Goal: Task Accomplishment & Management: Manage account settings

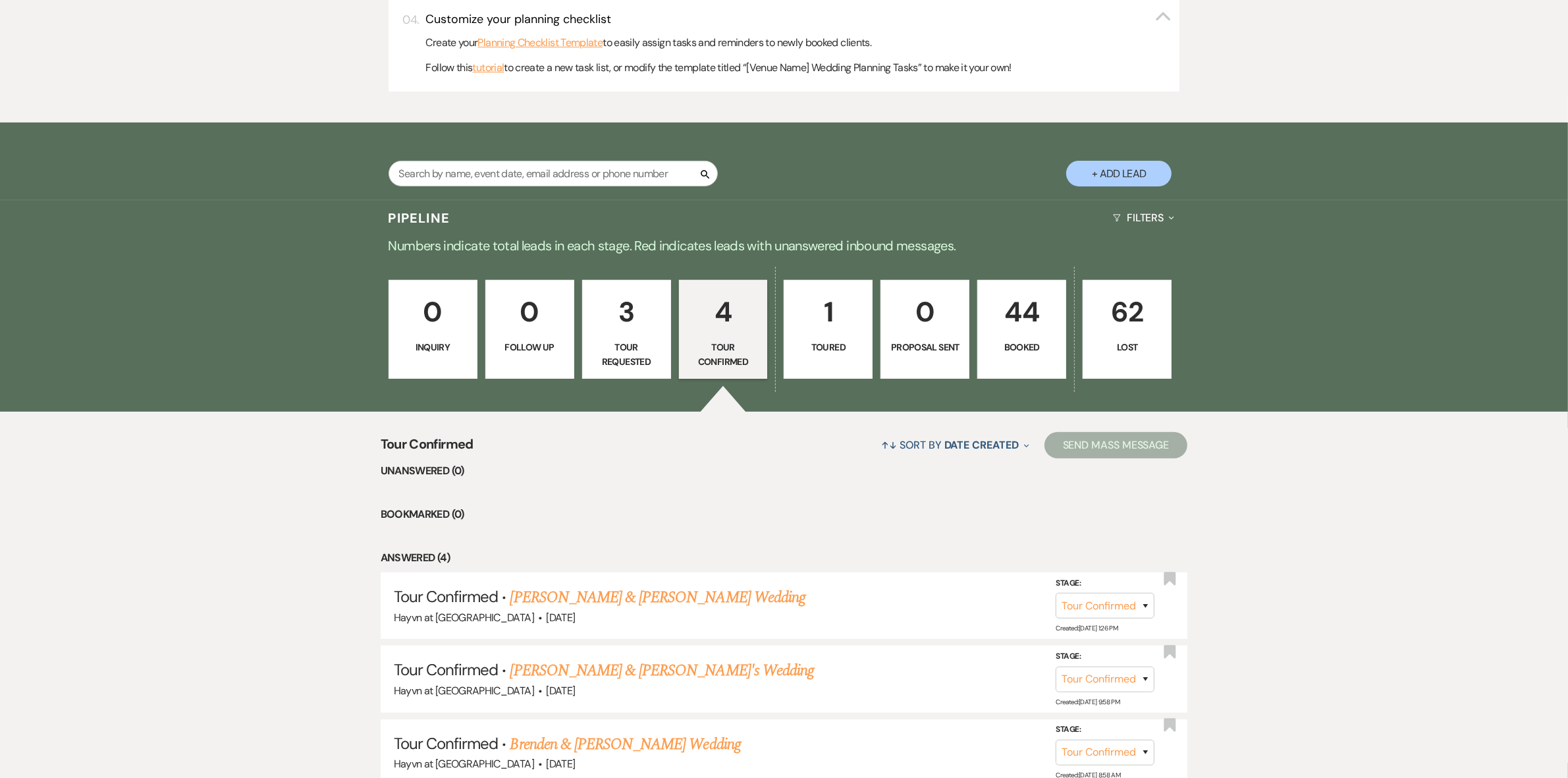
click at [1012, 334] on p "44" at bounding box center [1021, 312] width 72 height 44
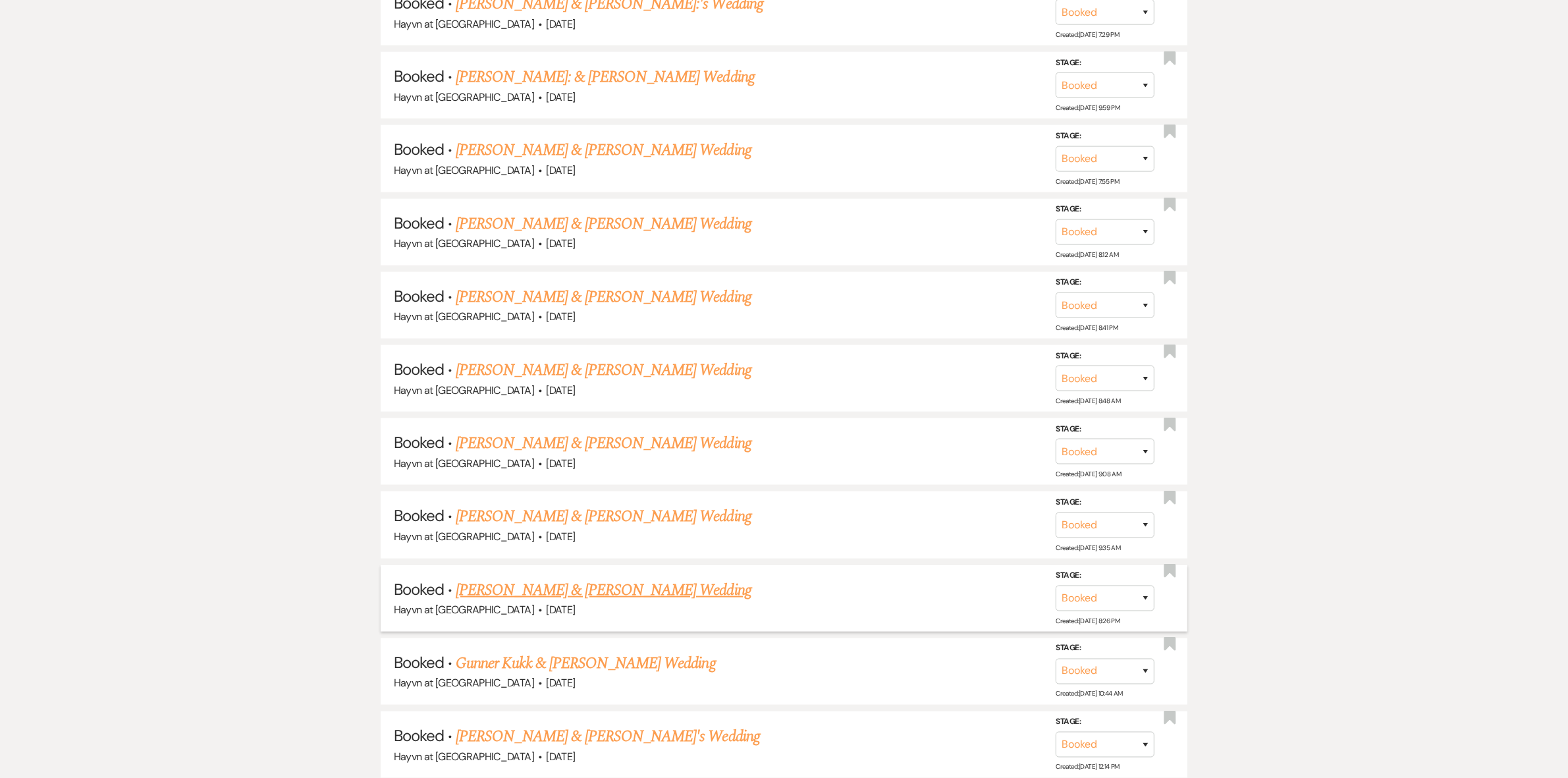
scroll to position [1894, 0]
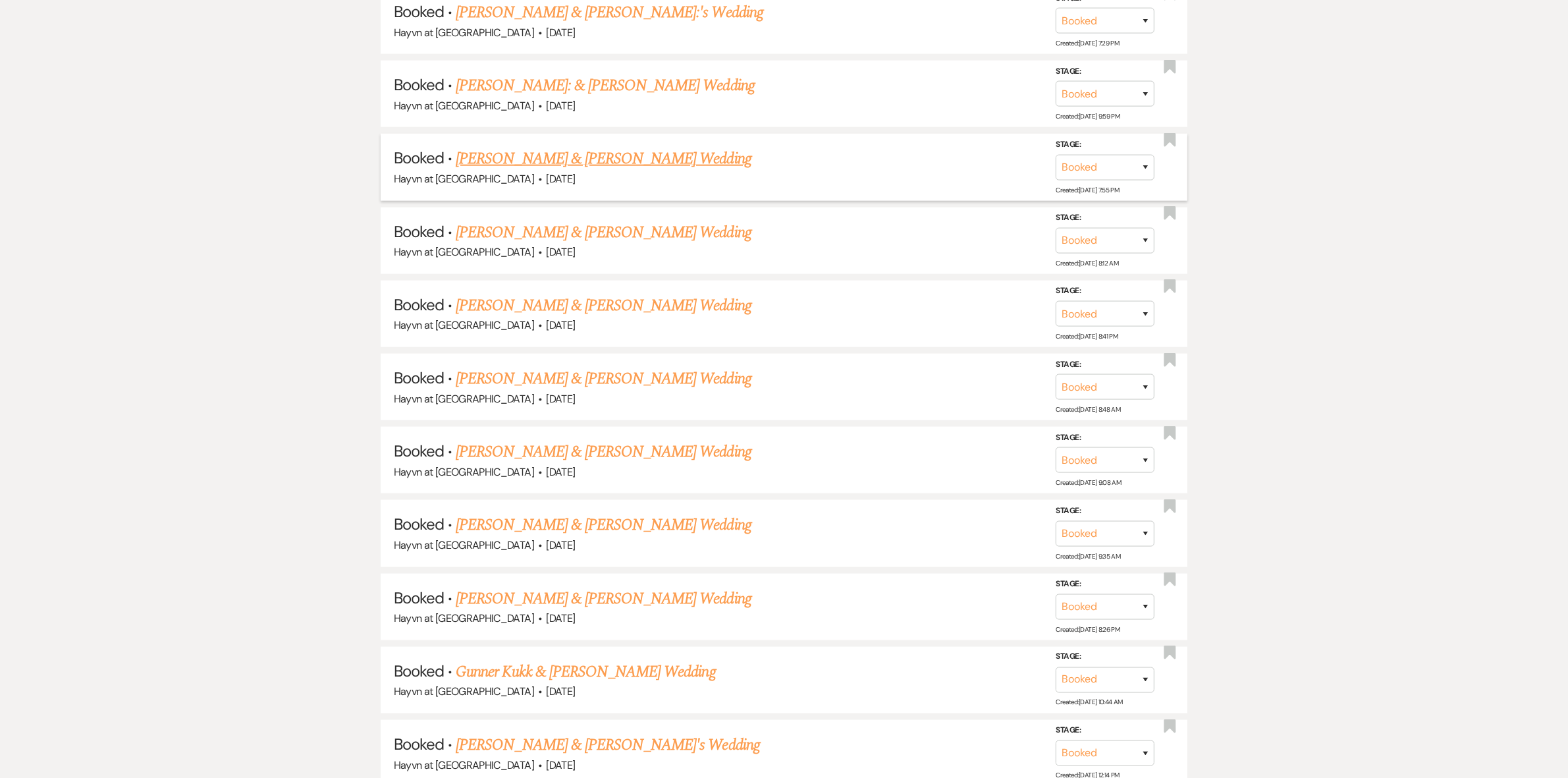
click at [649, 155] on link "[PERSON_NAME] & [PERSON_NAME] Wedding" at bounding box center [603, 158] width 295 height 24
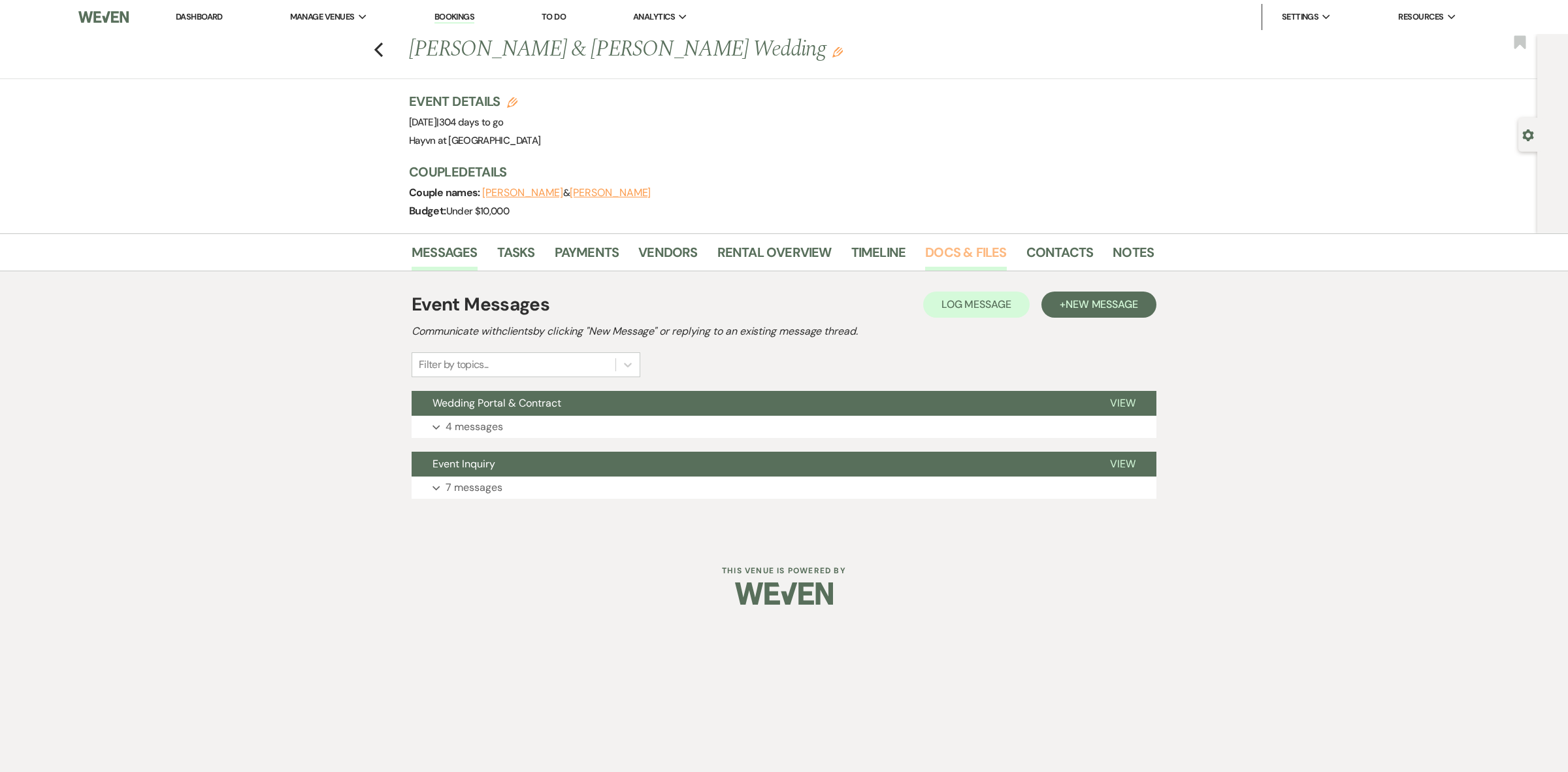
click at [948, 249] on link "Docs & Files" at bounding box center [966, 256] width 81 height 29
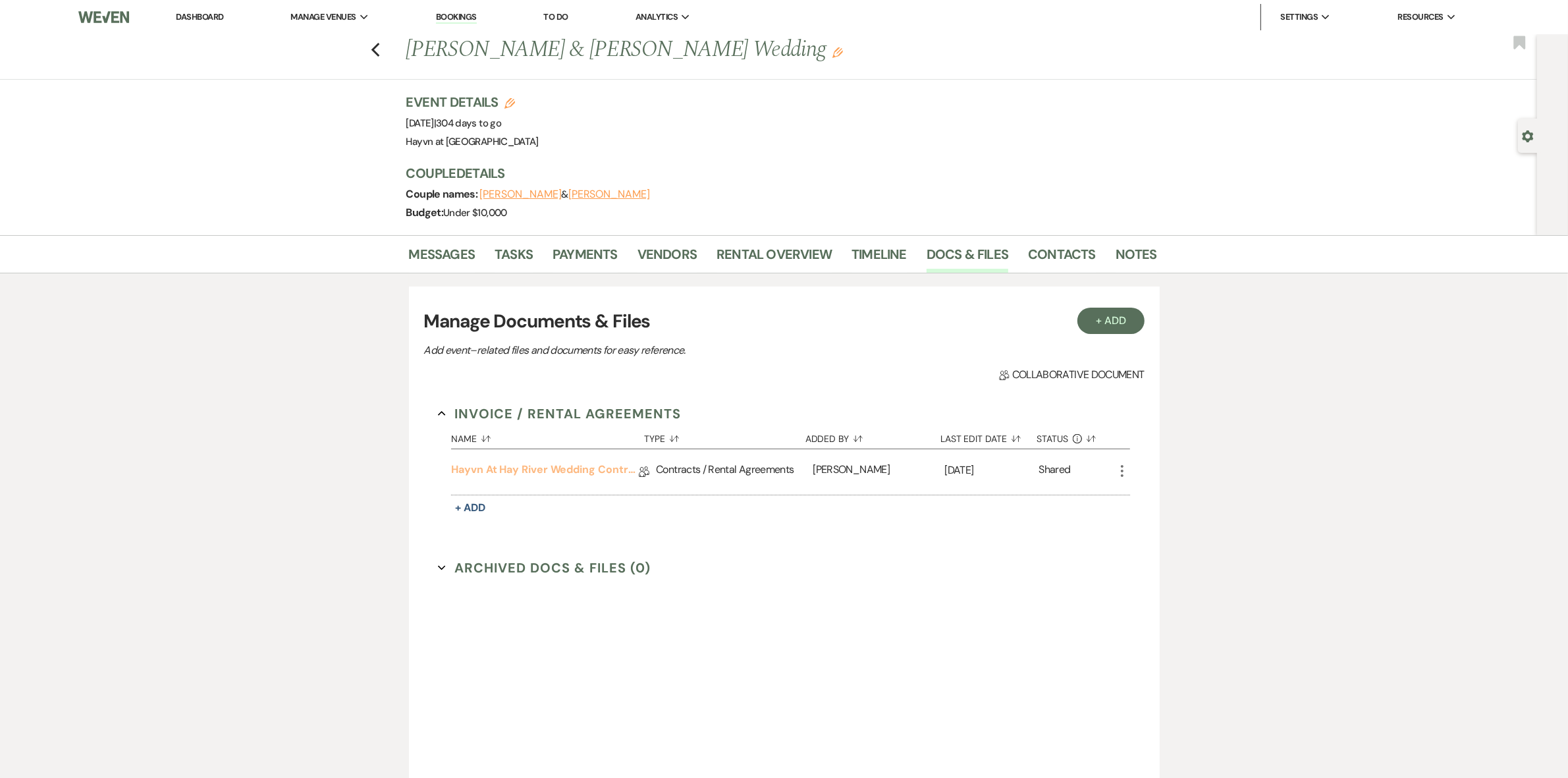
click at [550, 468] on link "Hayvn at Hay River Wedding Contract" at bounding box center [545, 472] width 187 height 20
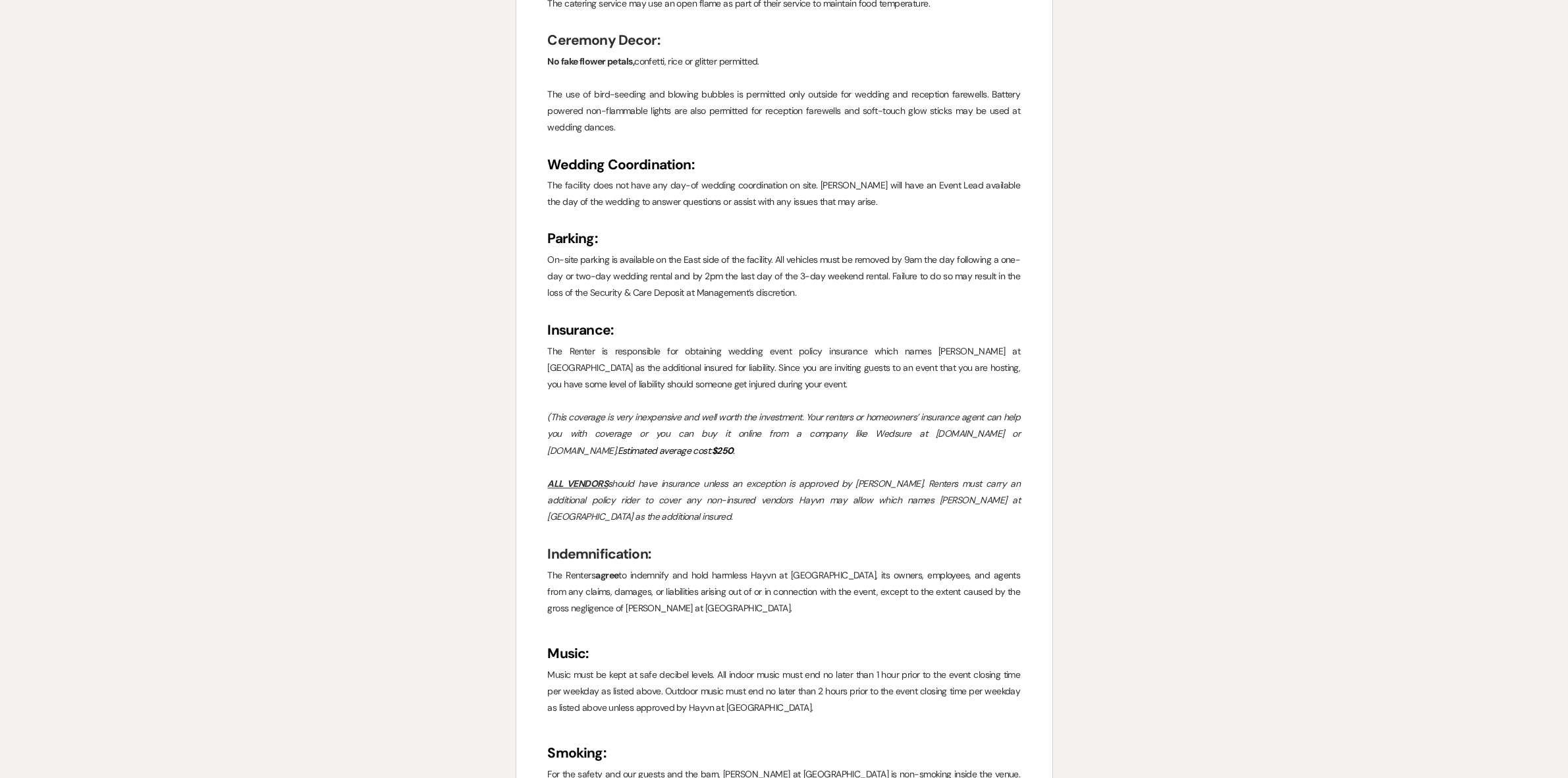
scroll to position [2965, 0]
